Goal: Transaction & Acquisition: Purchase product/service

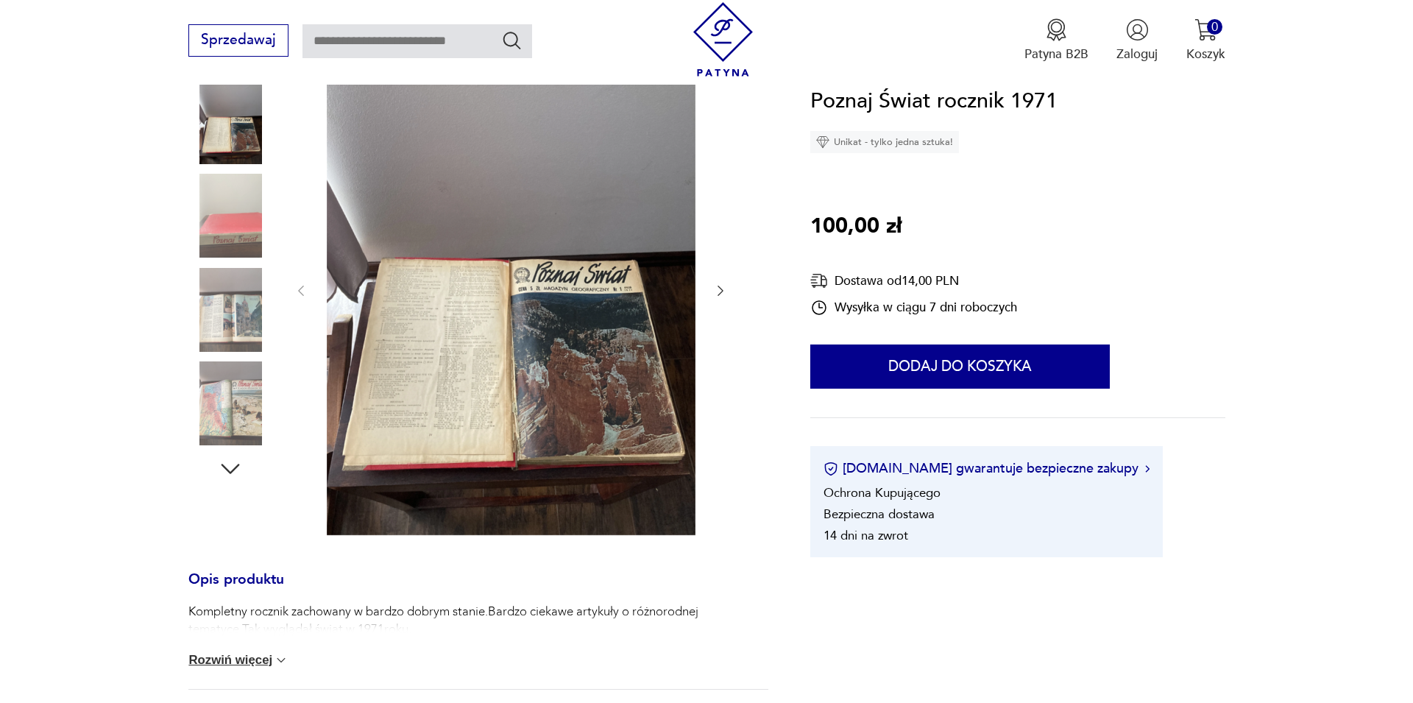
scroll to position [300, 0]
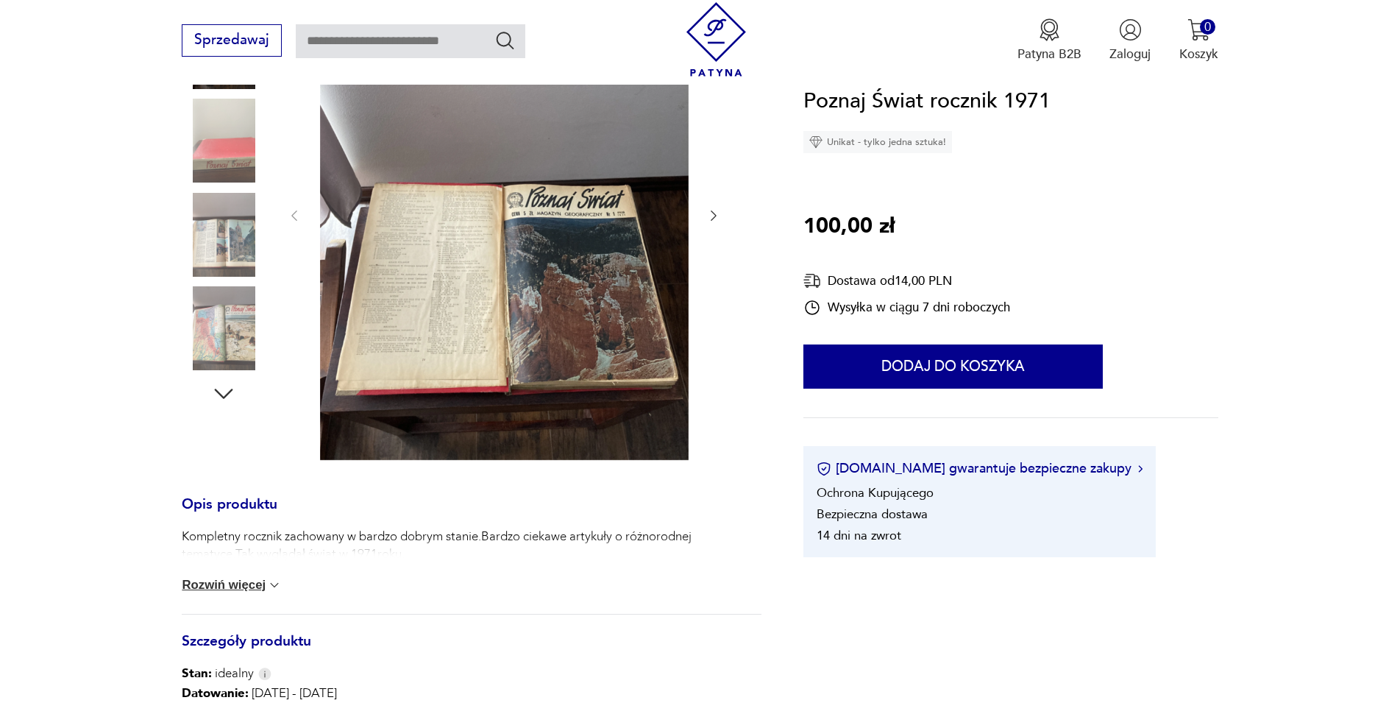
click at [407, 286] on img at bounding box center [504, 214] width 369 height 492
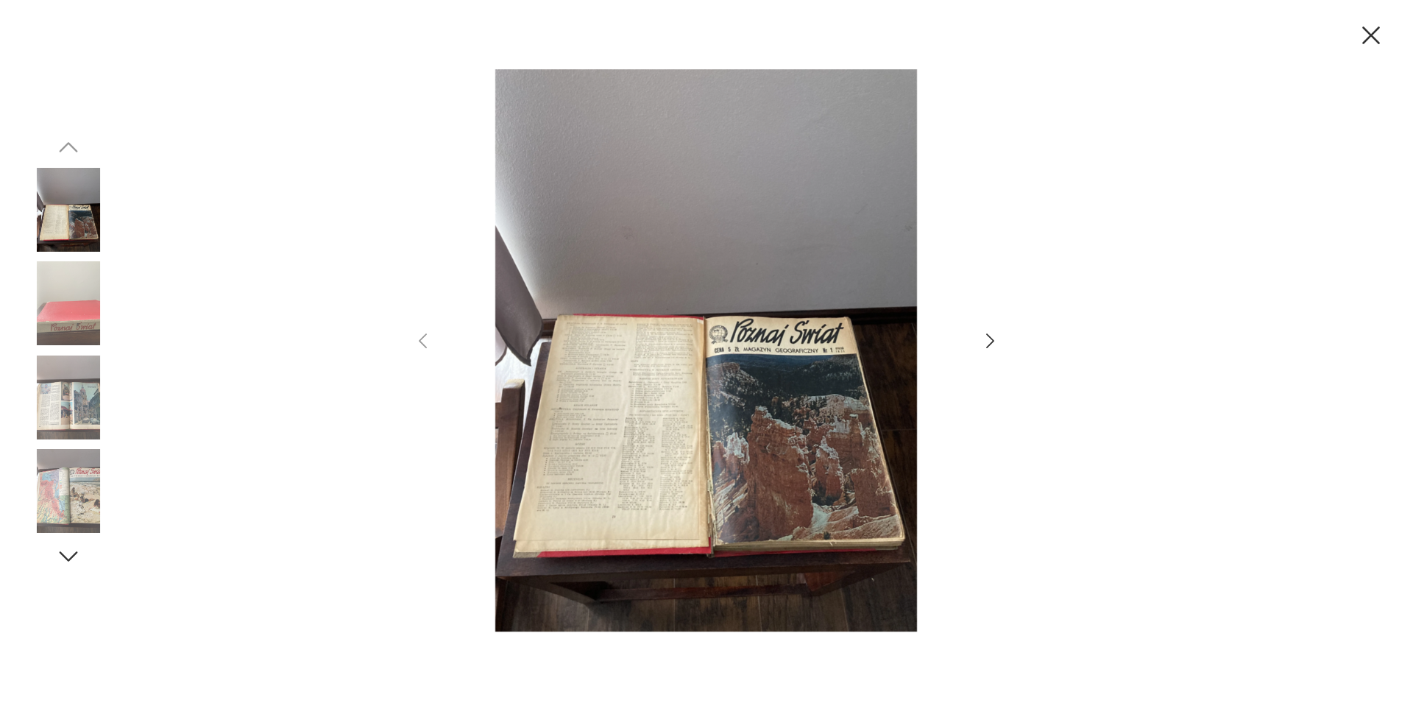
click at [70, 400] on img at bounding box center [68, 397] width 84 height 84
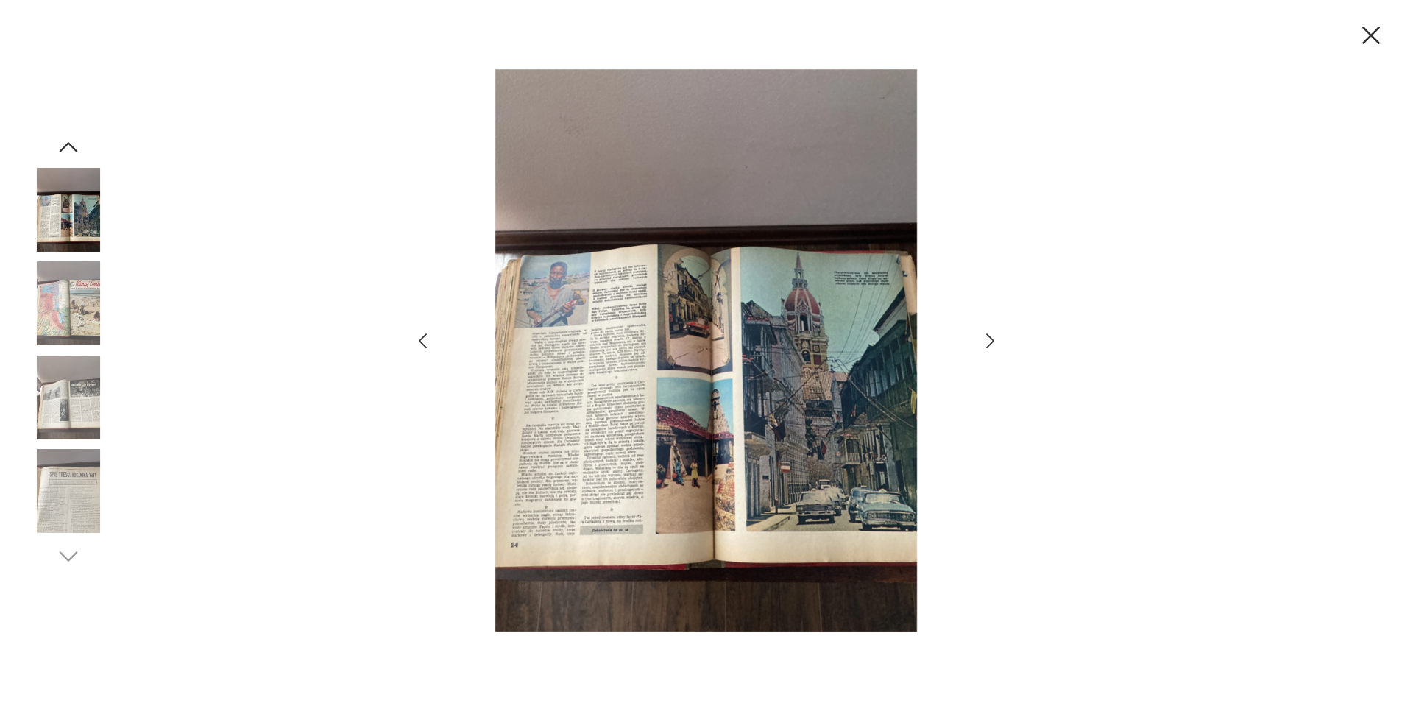
scroll to position [0, 0]
click at [992, 335] on icon "button" at bounding box center [989, 340] width 21 height 21
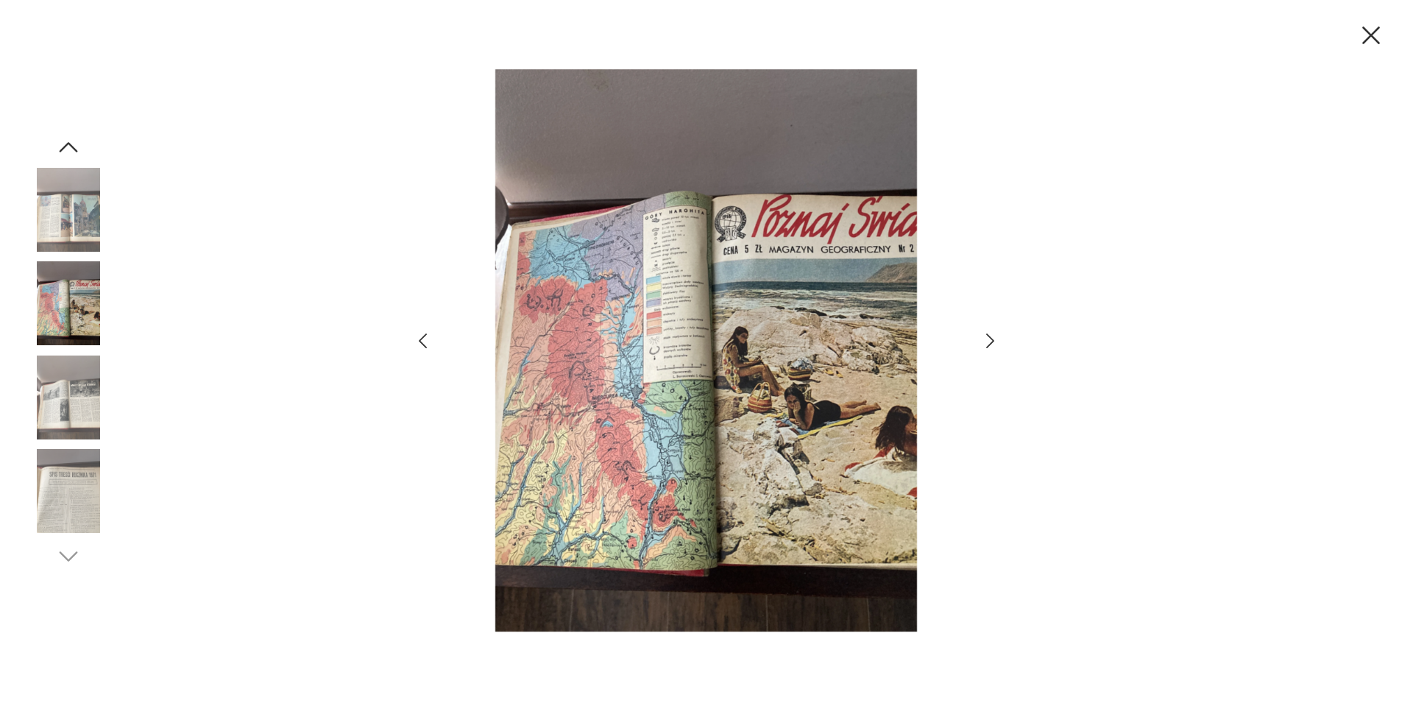
click at [992, 335] on icon "button" at bounding box center [989, 340] width 21 height 21
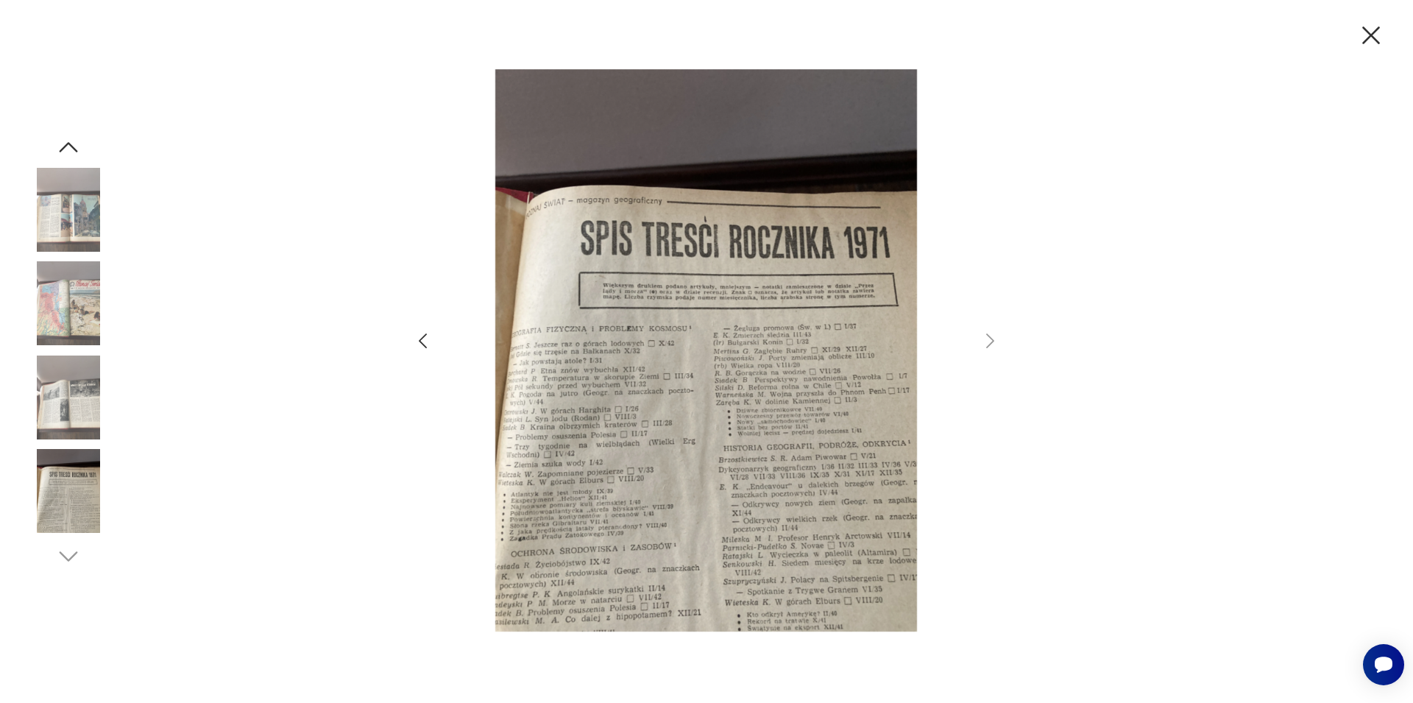
click at [791, 532] on img at bounding box center [706, 350] width 511 height 562
